Goal: Task Accomplishment & Management: Use online tool/utility

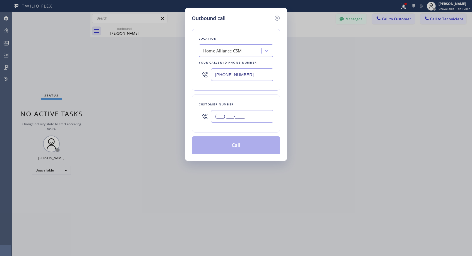
click at [236, 117] on input "(___) ___-____" at bounding box center [242, 116] width 62 height 13
paste input "760) 317-6633"
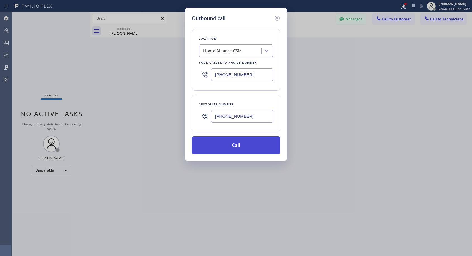
type input "[PHONE_NUMBER]"
click at [238, 145] on button "Call" at bounding box center [236, 145] width 88 height 18
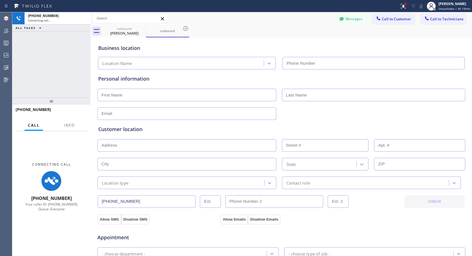
type input "[PHONE_NUMBER]"
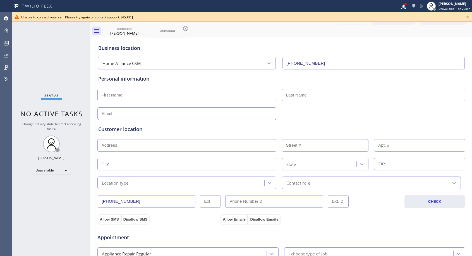
click at [468, 18] on icon at bounding box center [467, 17] width 2 height 2
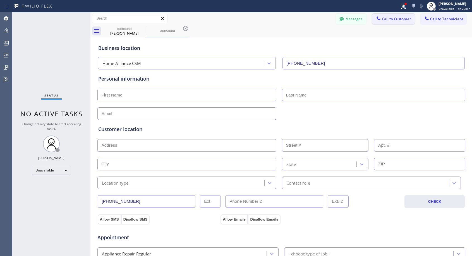
click at [395, 18] on span "Call to Customer" at bounding box center [396, 18] width 29 height 5
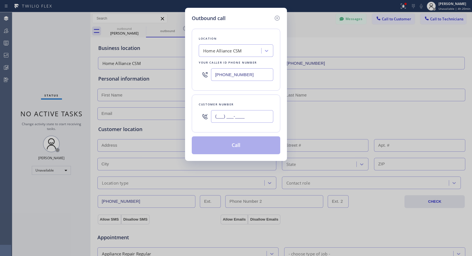
click at [260, 113] on input "(___) ___-____" at bounding box center [242, 116] width 62 height 13
paste input "760) 317-6633"
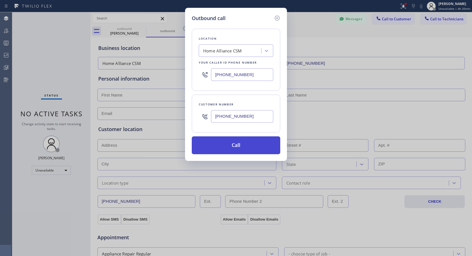
type input "[PHONE_NUMBER]"
click at [254, 146] on button "Call" at bounding box center [236, 145] width 88 height 18
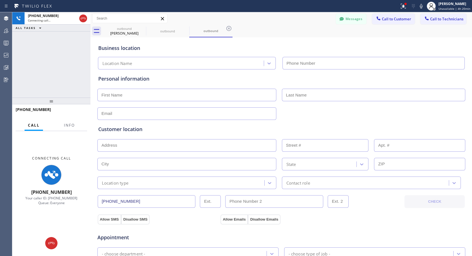
type input "[PHONE_NUMBER]"
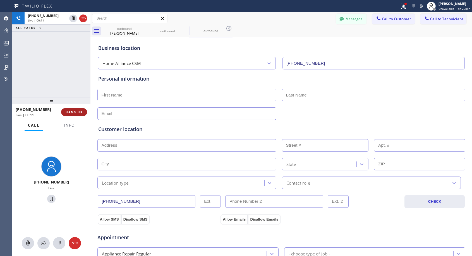
click at [73, 113] on span "HANG UP" at bounding box center [74, 112] width 17 height 4
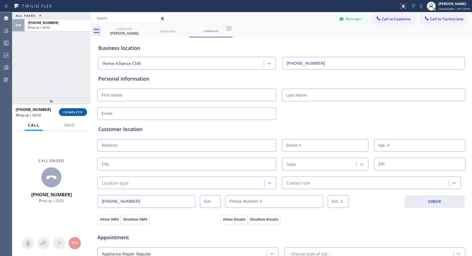
click at [73, 113] on span "COMPLETE" at bounding box center [72, 112] width 19 height 4
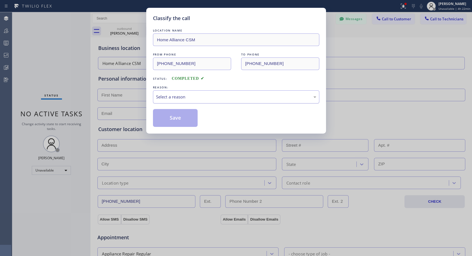
click at [213, 94] on div "Select a reason" at bounding box center [236, 97] width 160 height 6
drag, startPoint x: 193, startPoint y: 120, endPoint x: 409, endPoint y: 8, distance: 243.4
click at [195, 117] on button "Save" at bounding box center [175, 118] width 45 height 18
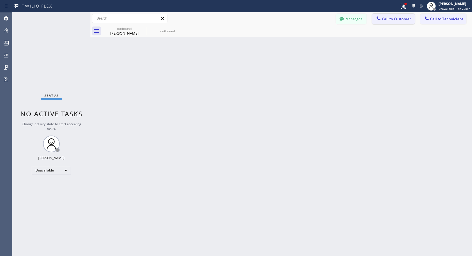
click at [390, 21] on span "Call to Customer" at bounding box center [396, 18] width 29 height 5
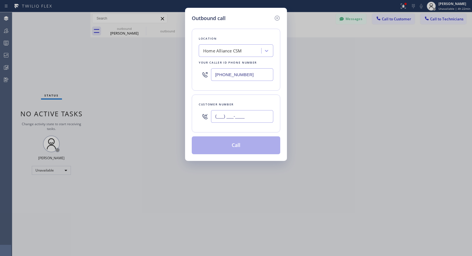
click at [228, 121] on input "(___) ___-____" at bounding box center [242, 116] width 62 height 13
paste input "760) 317-6633"
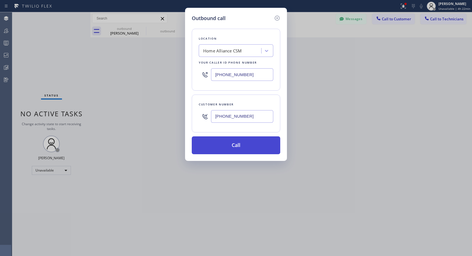
type input "[PHONE_NUMBER]"
click at [243, 148] on button "Call" at bounding box center [236, 145] width 88 height 18
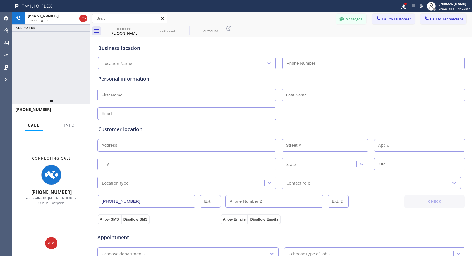
type input "[PHONE_NUMBER]"
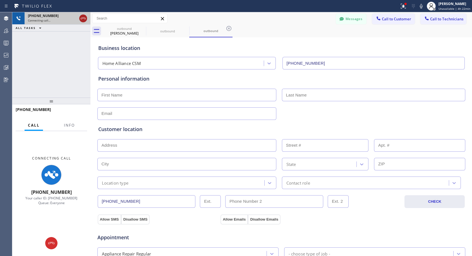
click at [83, 16] on icon at bounding box center [83, 18] width 7 height 7
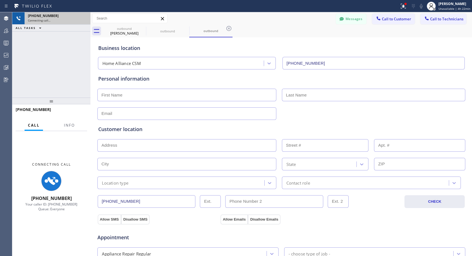
click at [83, 21] on div "Connecting call…" at bounding box center [57, 20] width 59 height 4
